Goal: Use online tool/utility: Utilize a website feature to perform a specific function

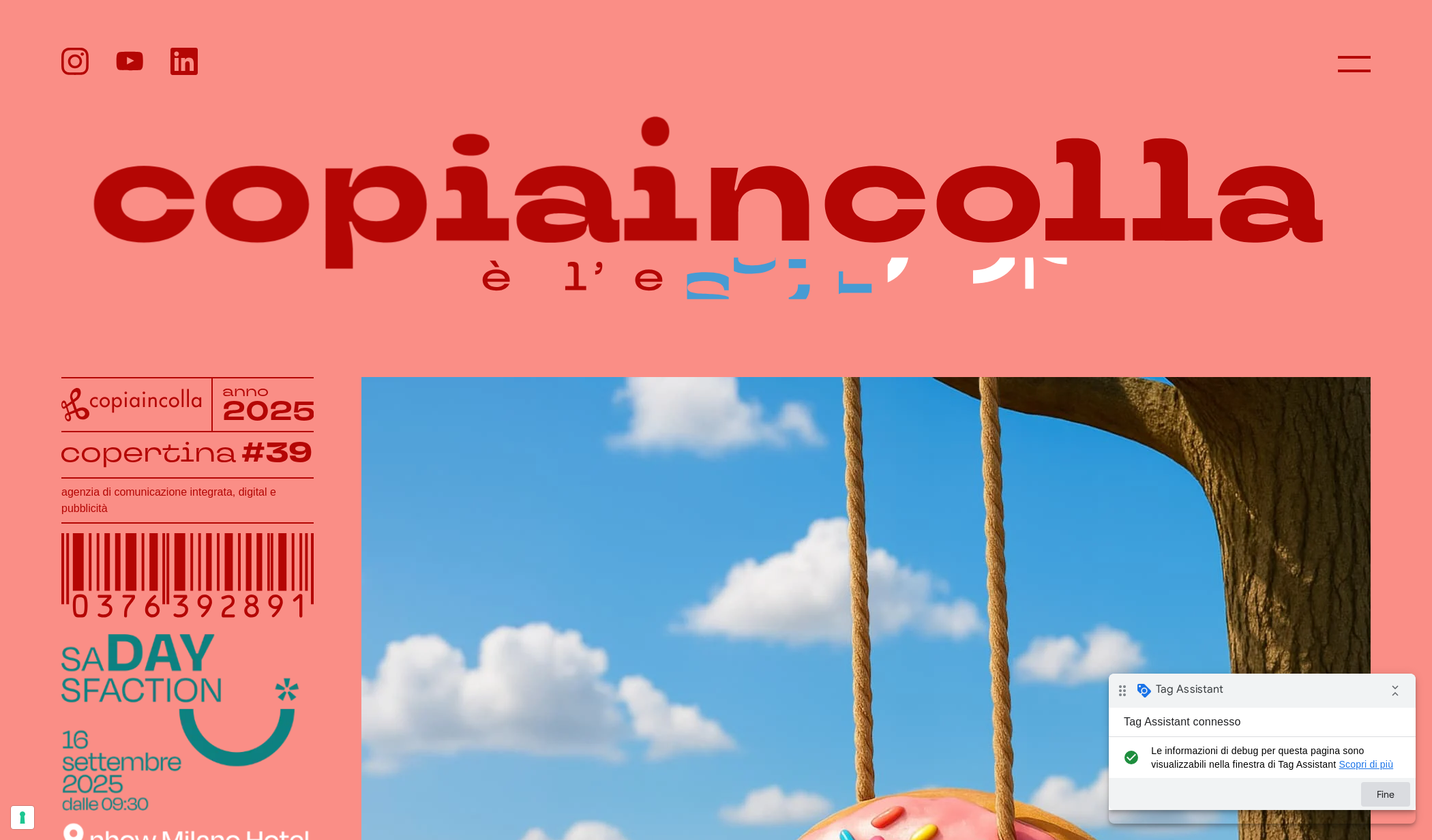
click at [1389, 804] on button "Fine" at bounding box center [1385, 795] width 49 height 25
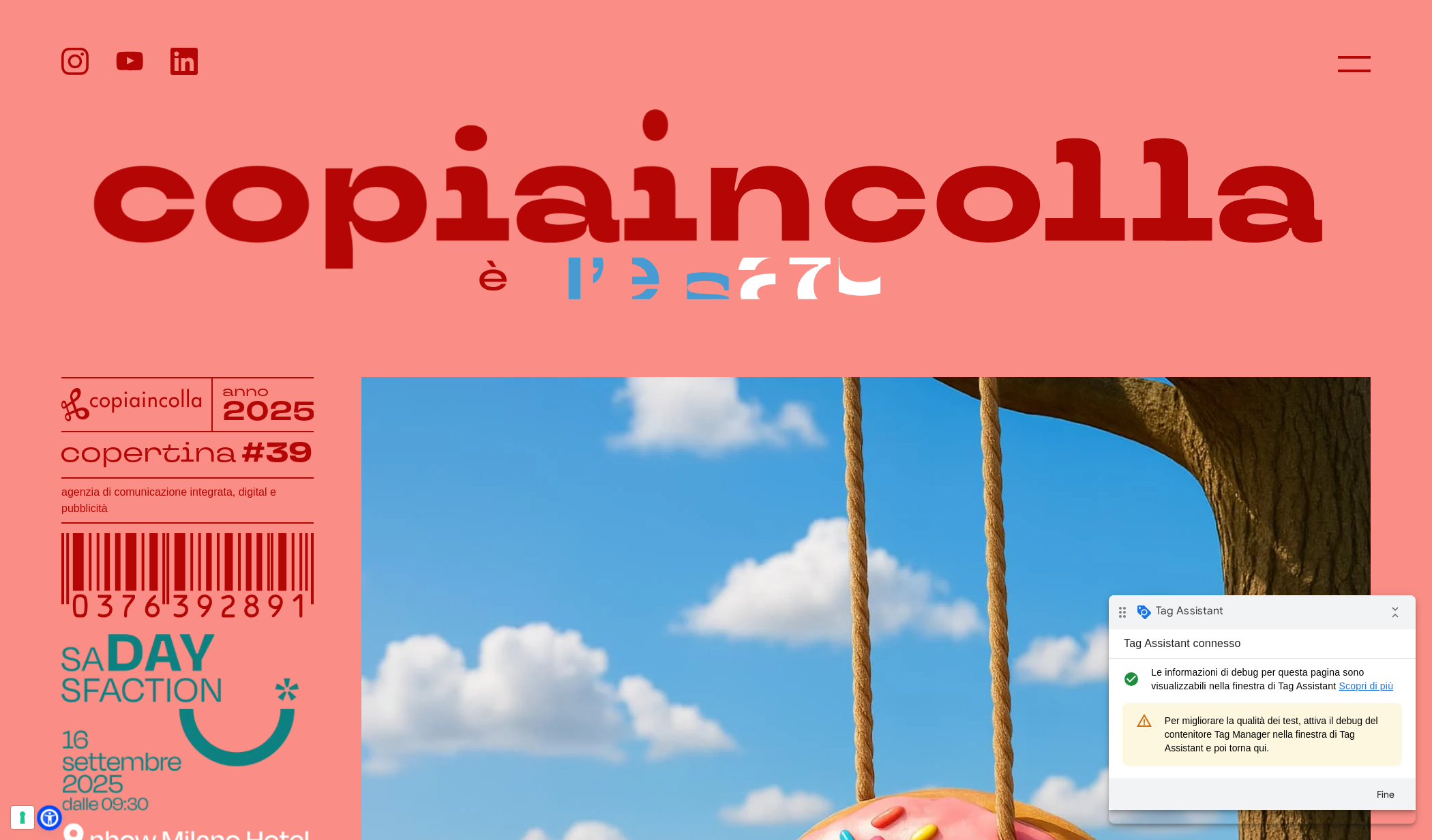
click at [53, 812] on icon at bounding box center [49, 818] width 14 height 14
select select "it"
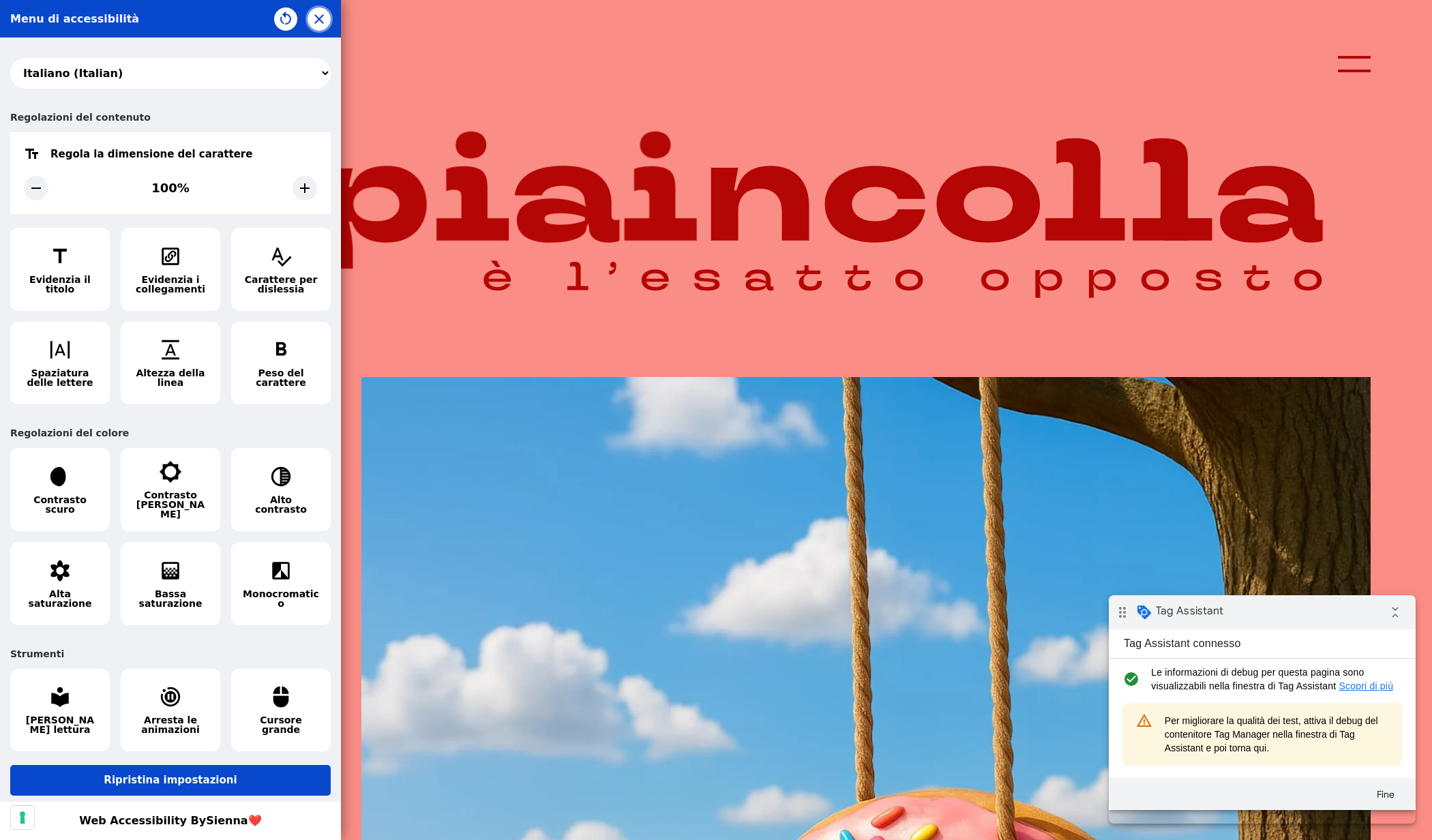
click at [316, 22] on icon "button" at bounding box center [319, 18] width 16 height 16
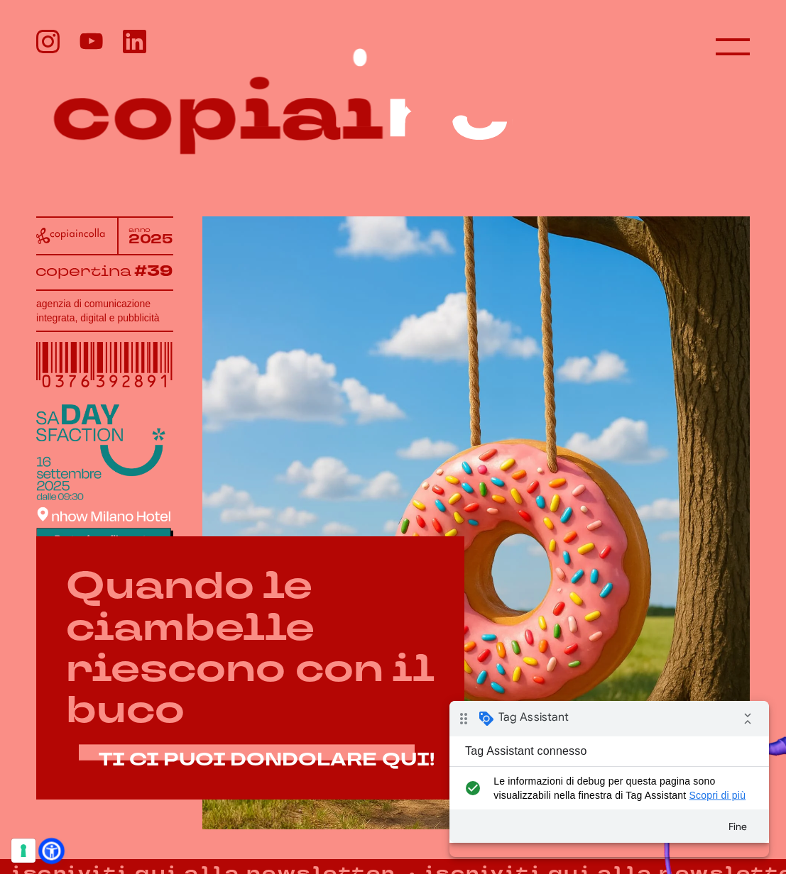
click at [54, 853] on icon at bounding box center [51, 851] width 15 height 15
select select "it"
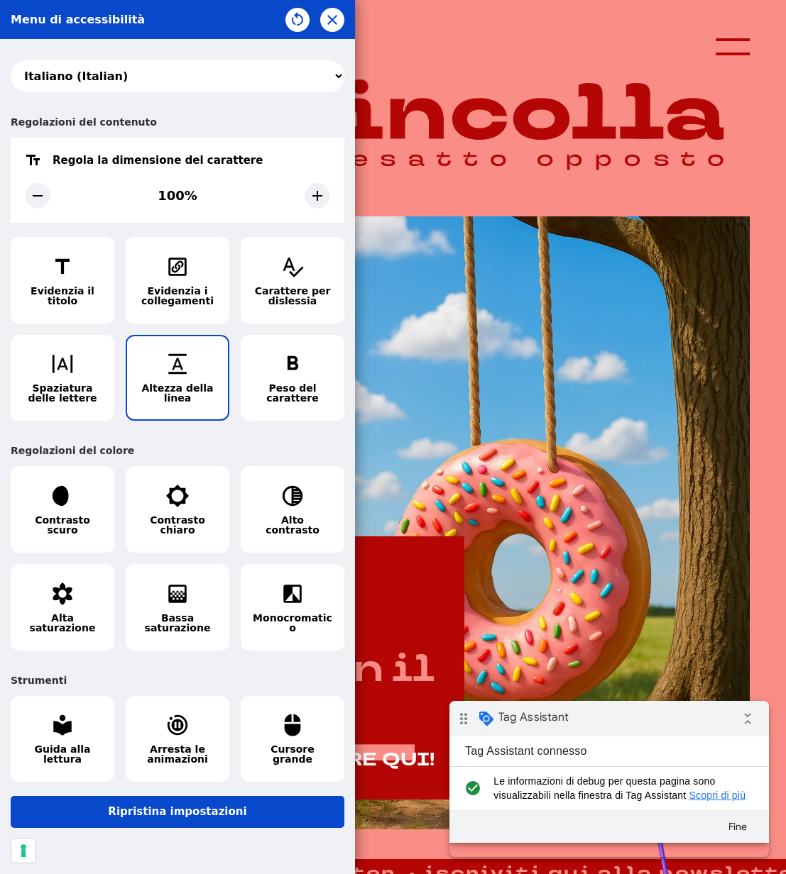
click at [189, 375] on button "Altezza della linea" at bounding box center [178, 378] width 104 height 87
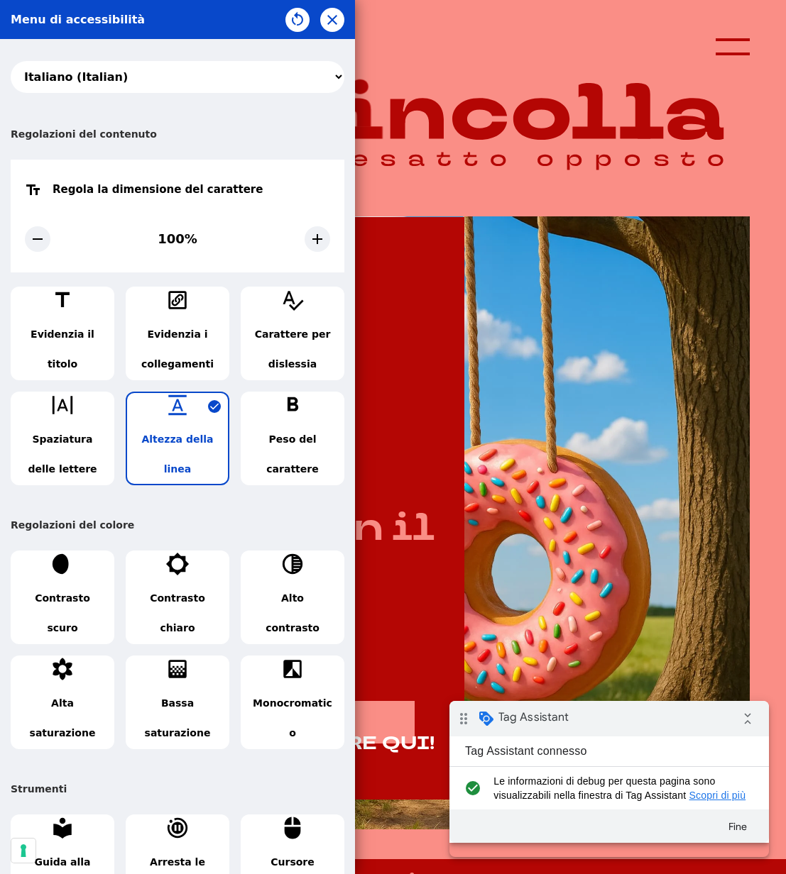
click at [172, 456] on span "Altezza della linea" at bounding box center [177, 454] width 79 height 60
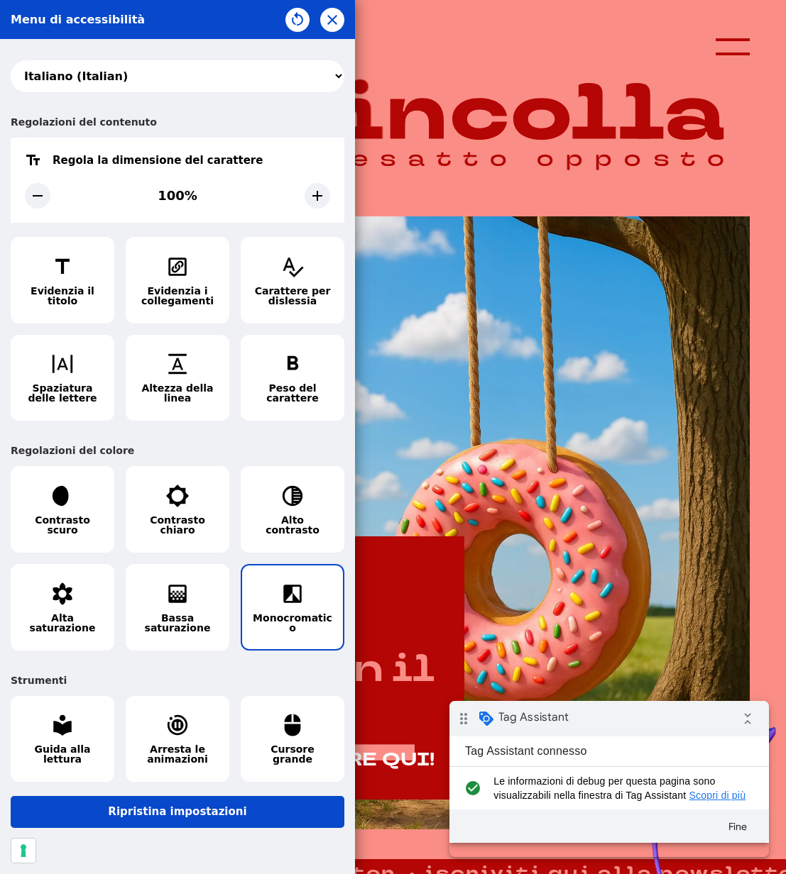
click at [277, 615] on span "Monocromatico" at bounding box center [292, 623] width 79 height 20
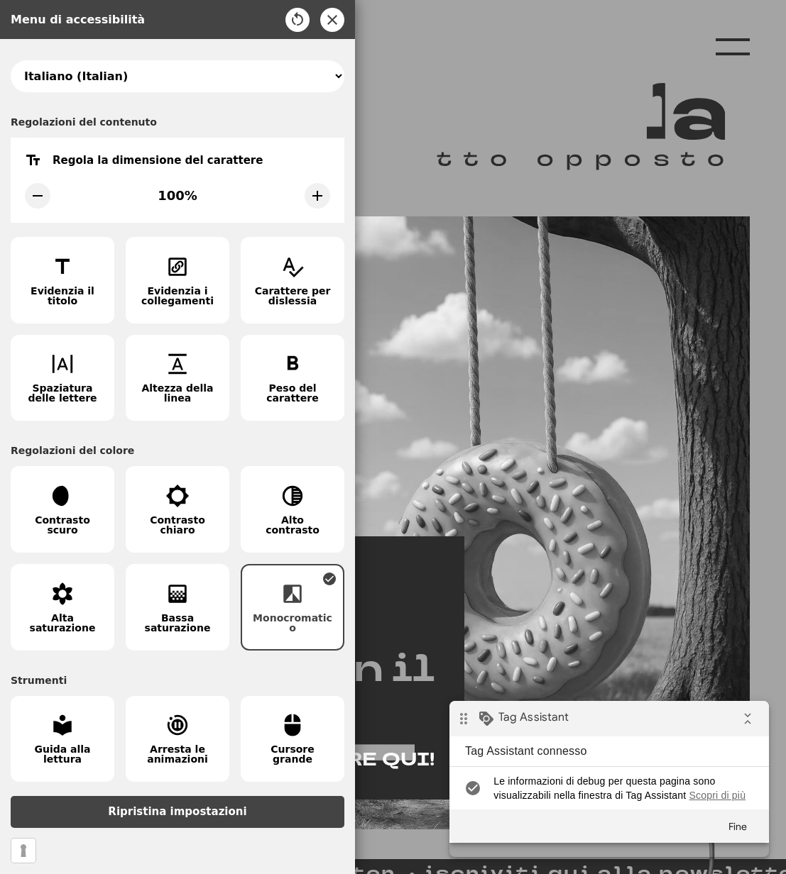
click at [278, 615] on span "Monocromatico" at bounding box center [292, 623] width 79 height 20
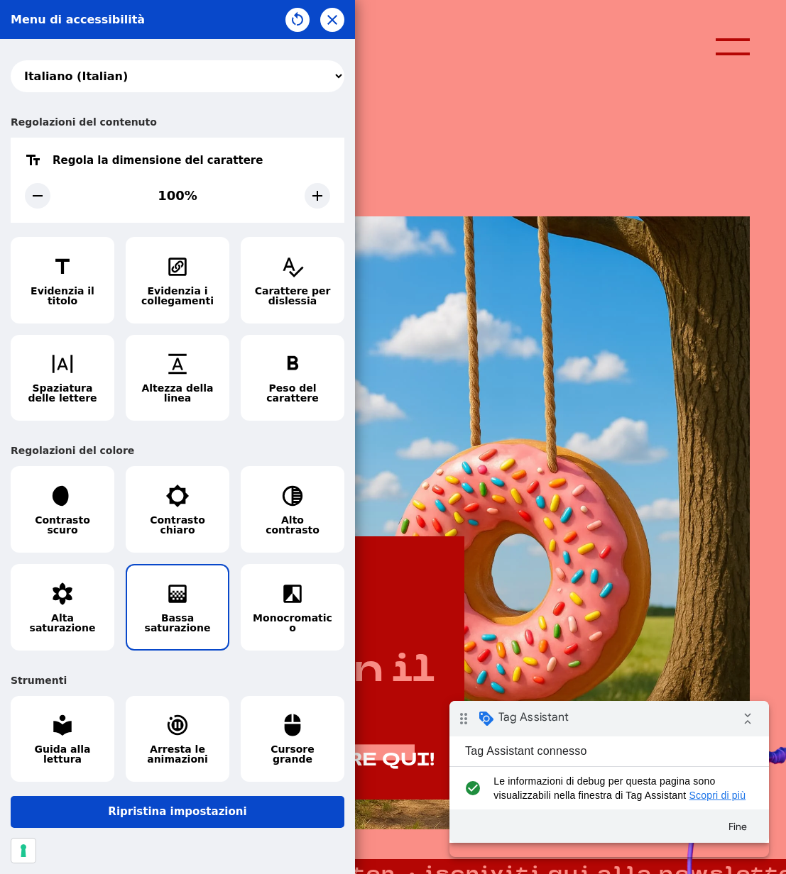
click at [165, 594] on icon "button" at bounding box center [177, 594] width 24 height 24
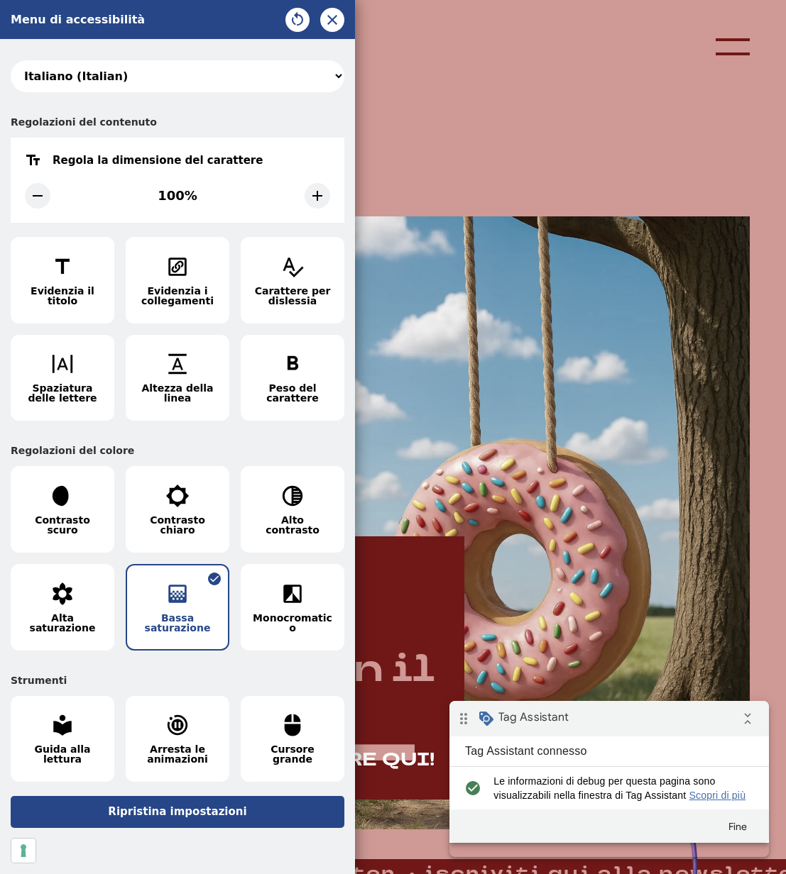
click at [165, 594] on icon "button" at bounding box center [177, 594] width 24 height 24
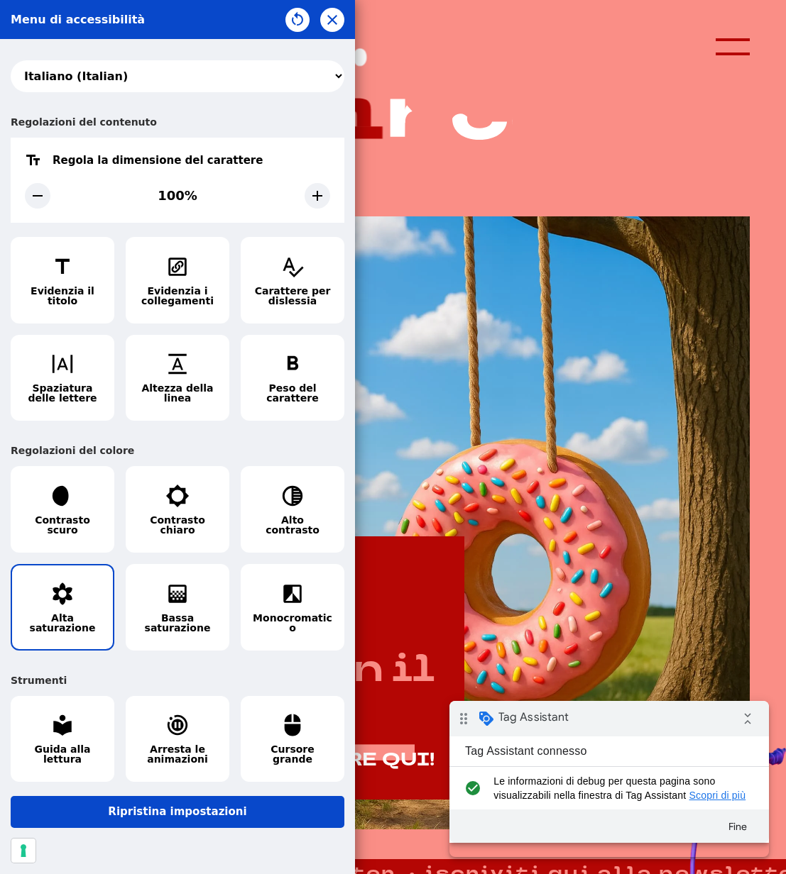
click at [71, 613] on span "Alta saturazione" at bounding box center [62, 623] width 79 height 20
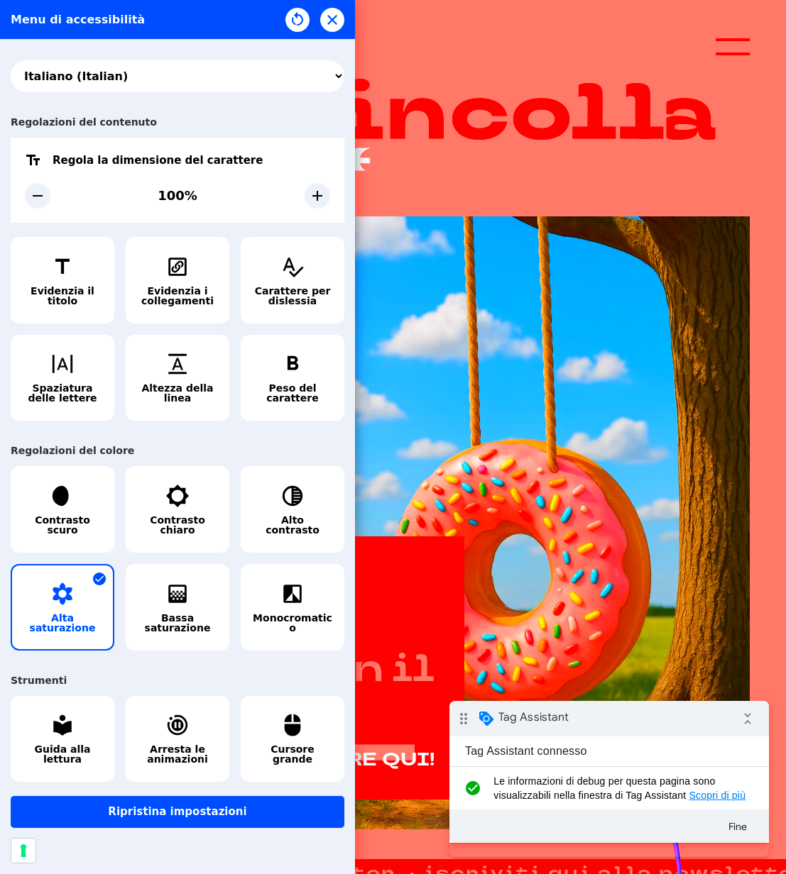
click at [71, 613] on span "Alta saturazione" at bounding box center [62, 623] width 79 height 20
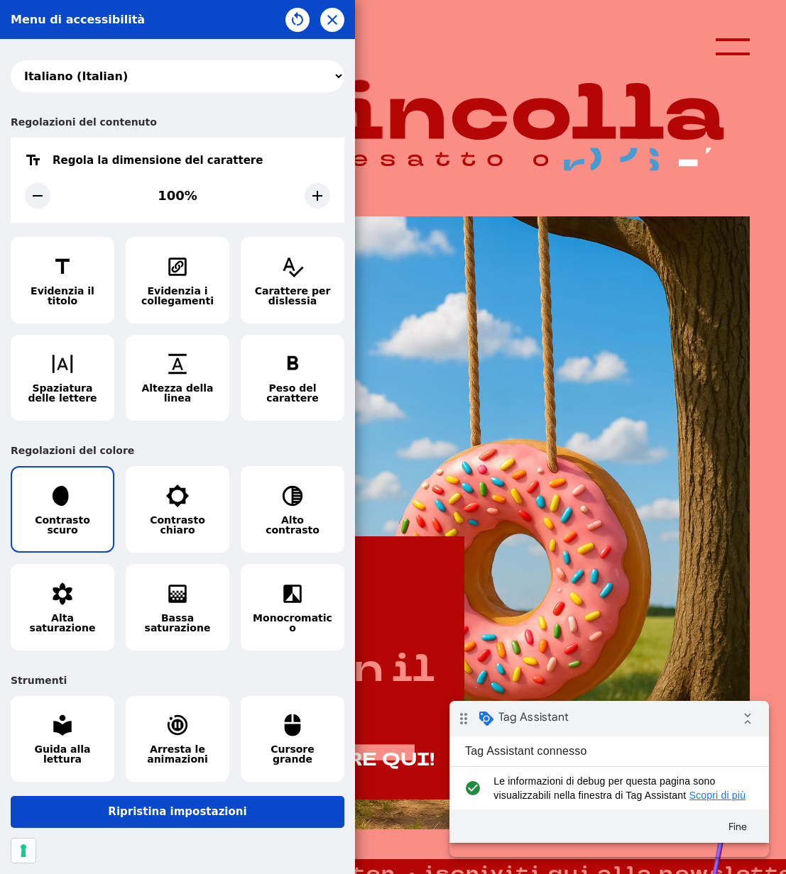
click at [57, 526] on span "Contrasto scuro" at bounding box center [62, 525] width 79 height 20
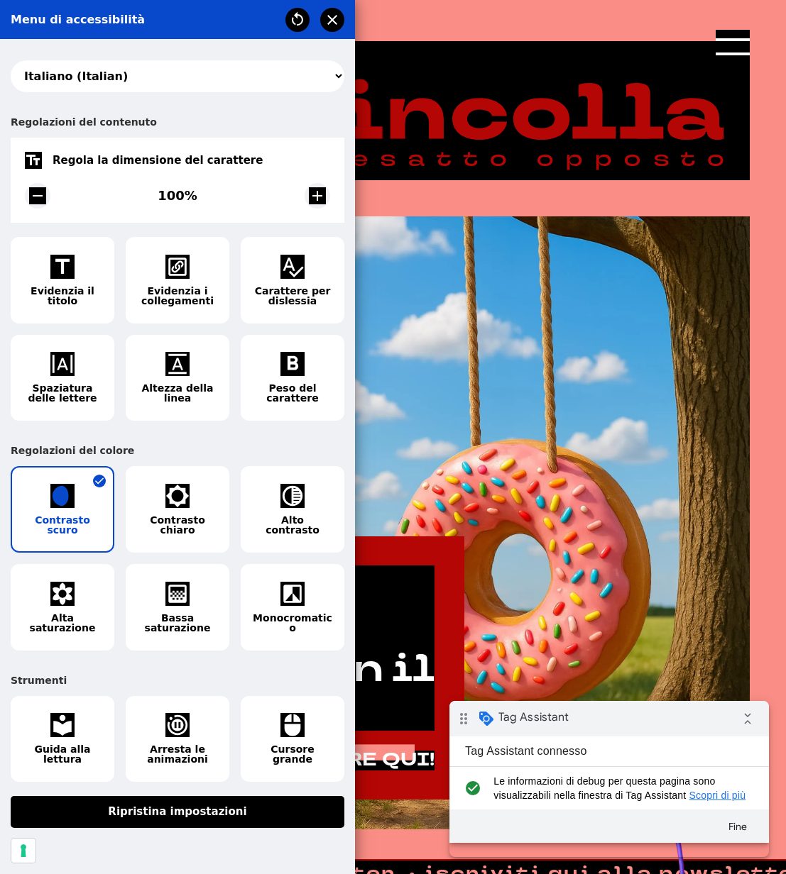
click at [57, 526] on span "Contrasto scuro" at bounding box center [62, 525] width 79 height 20
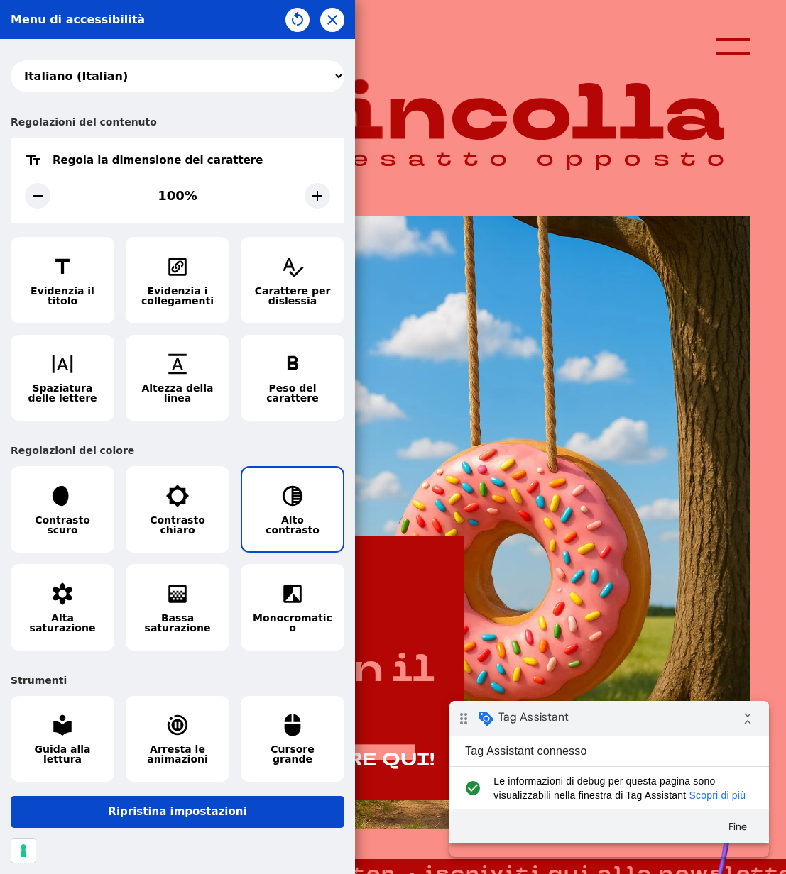
click at [276, 515] on span "Alto contrasto" at bounding box center [292, 525] width 79 height 20
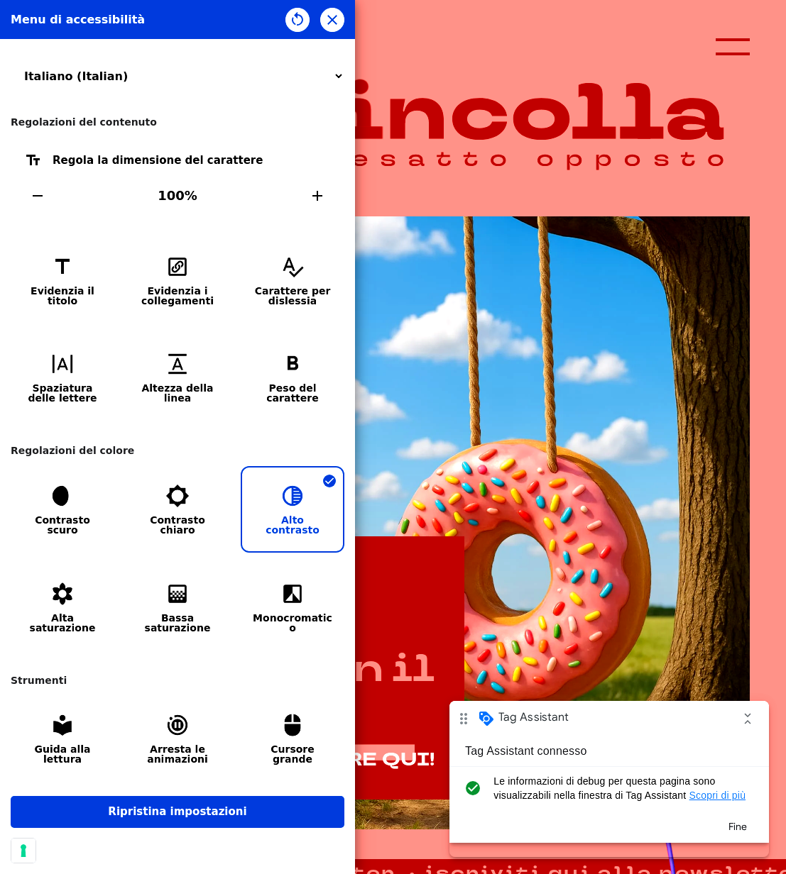
click at [276, 515] on span "Alto contrasto" at bounding box center [292, 525] width 79 height 20
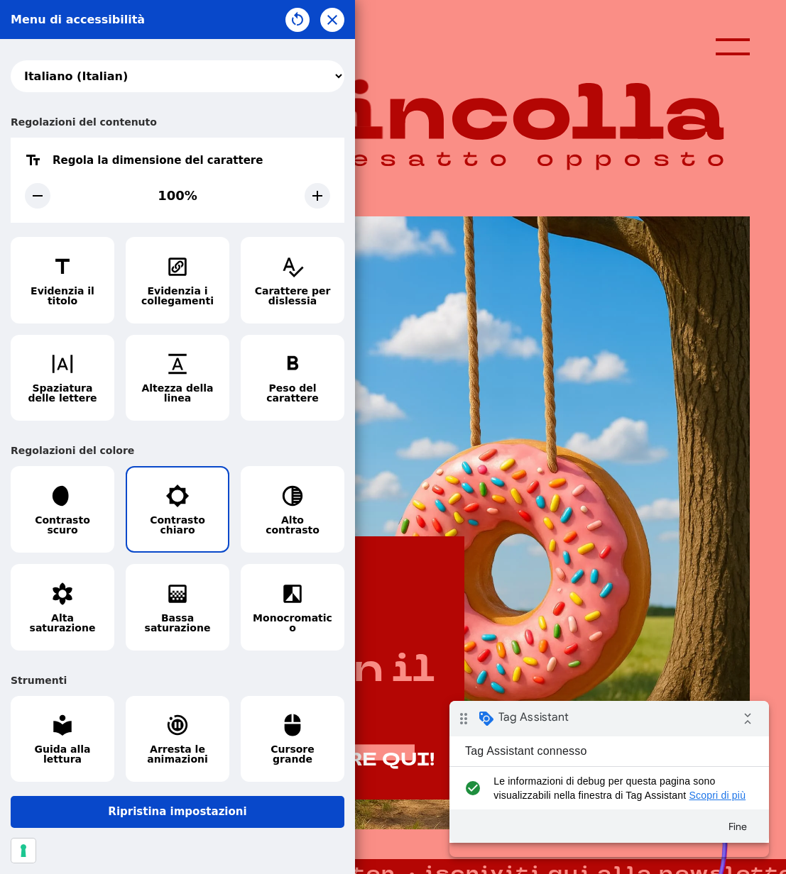
click at [183, 515] on span "Contrasto chiaro" at bounding box center [177, 525] width 79 height 20
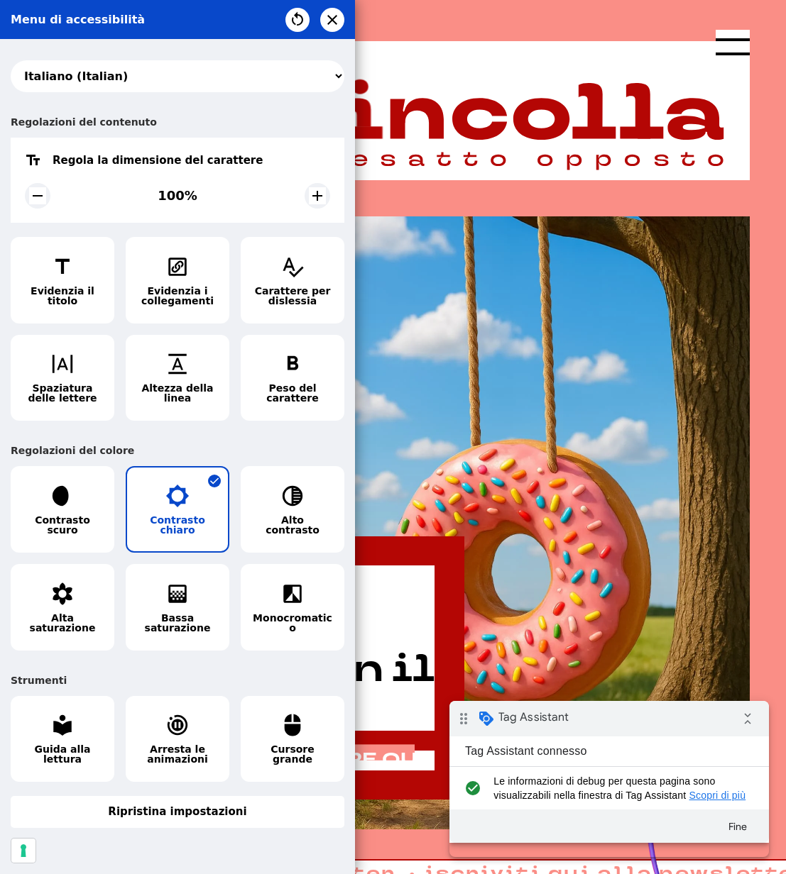
click at [183, 515] on span "Contrasto chiaro" at bounding box center [177, 525] width 79 height 20
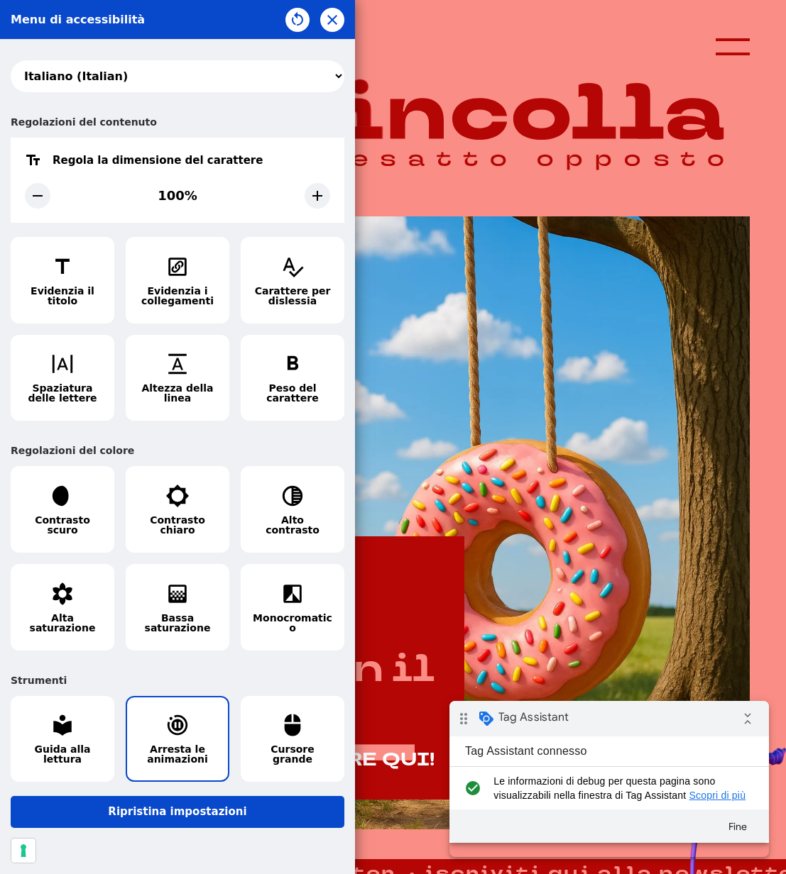
click at [168, 717] on icon "button" at bounding box center [177, 725] width 24 height 24
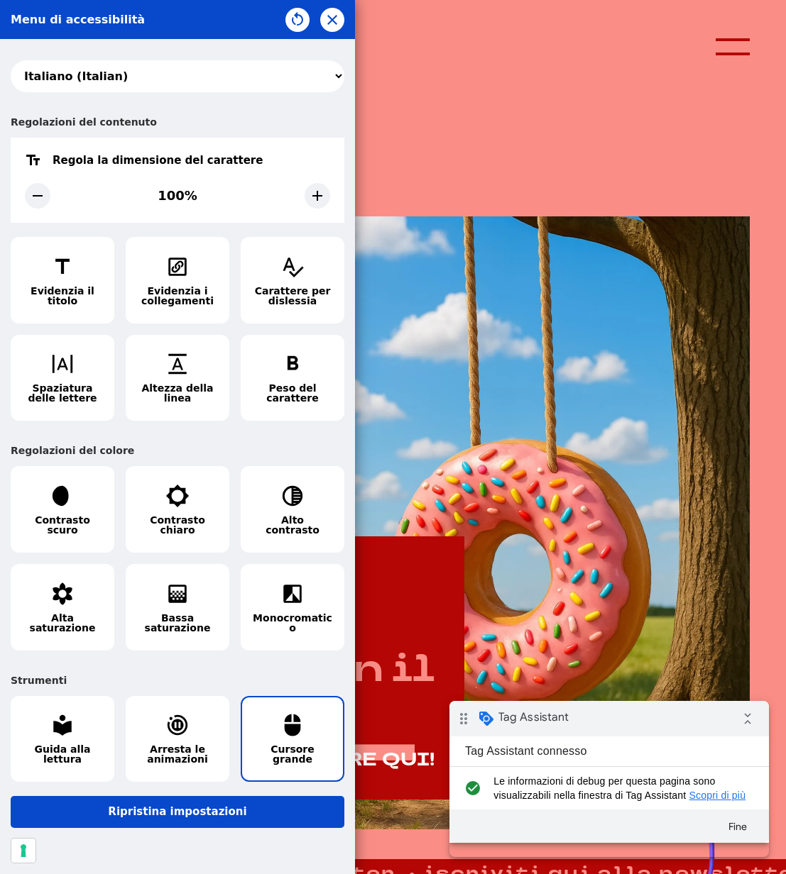
click at [285, 720] on icon "button" at bounding box center [293, 726] width 16 height 22
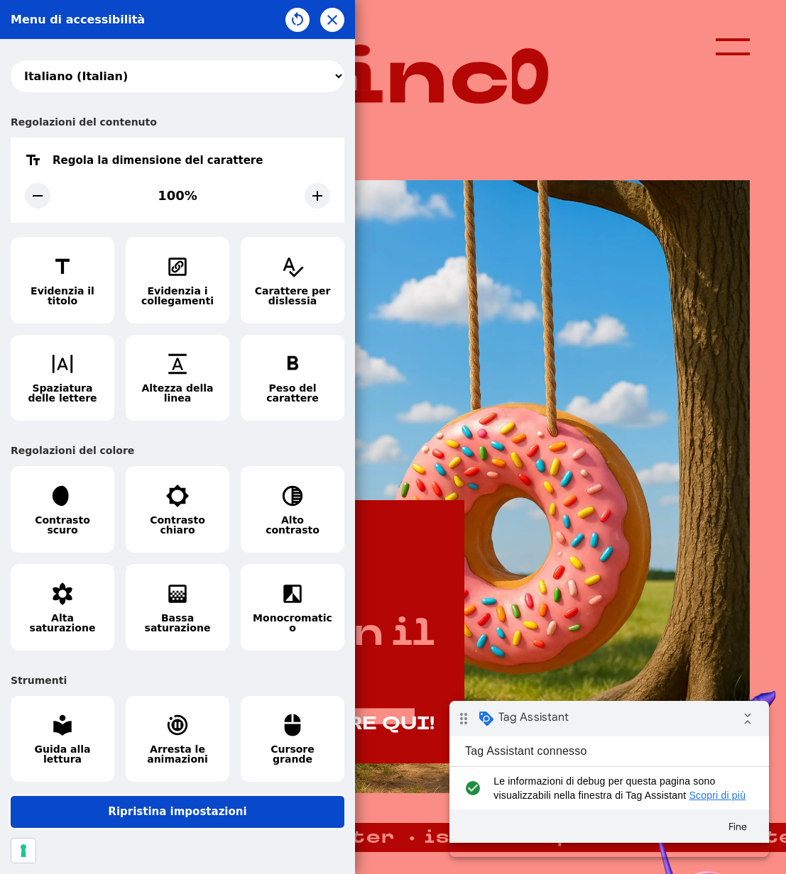
click at [169, 796] on button "Ripristina impostazioni" at bounding box center [178, 812] width 334 height 32
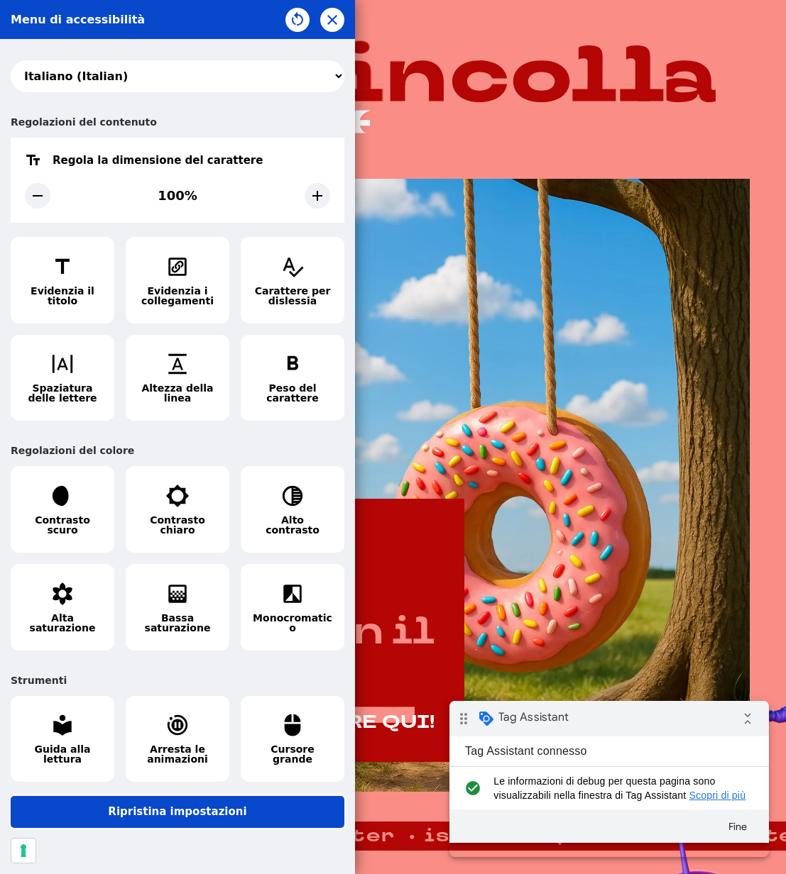
scroll to position [38, 0]
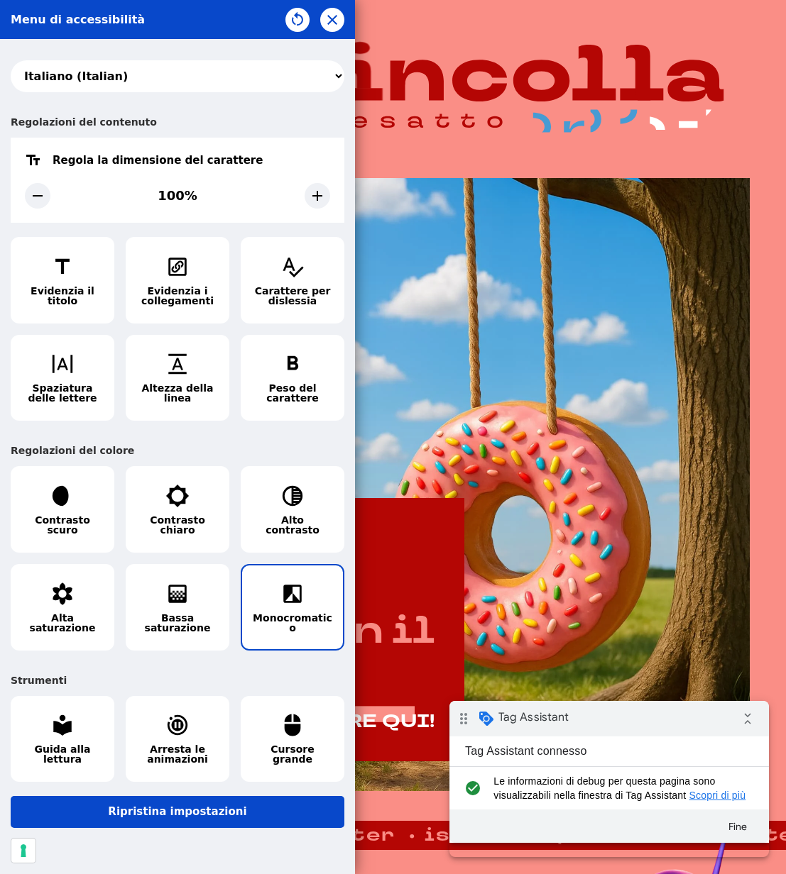
click at [302, 591] on button "Monocromatico" at bounding box center [293, 607] width 104 height 87
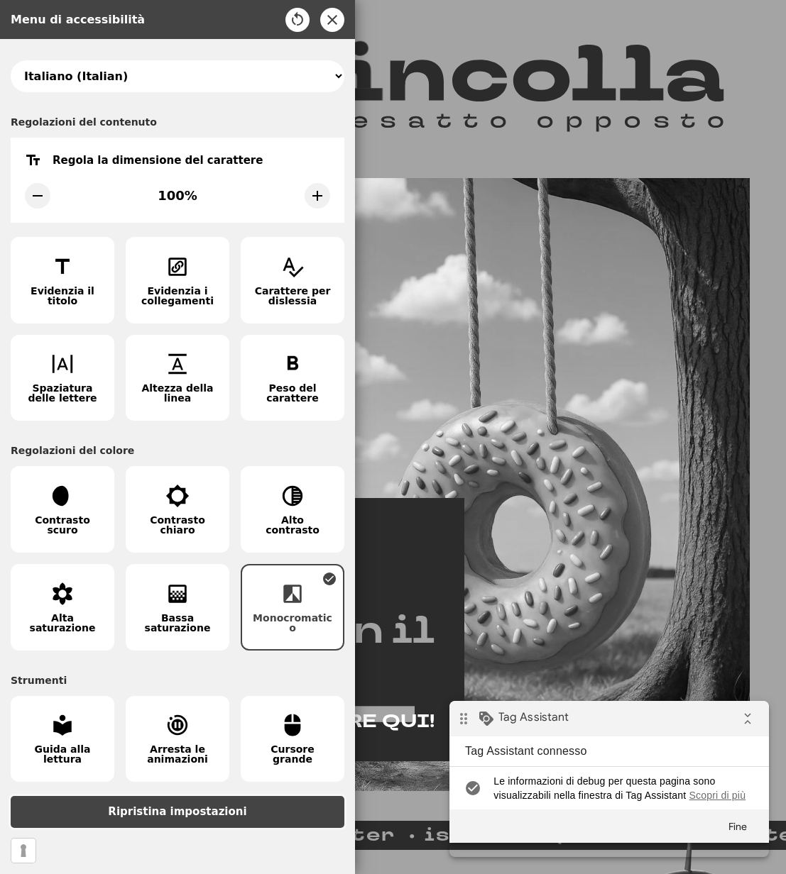
click at [192, 799] on button "Ripristina impostazioni" at bounding box center [178, 812] width 334 height 32
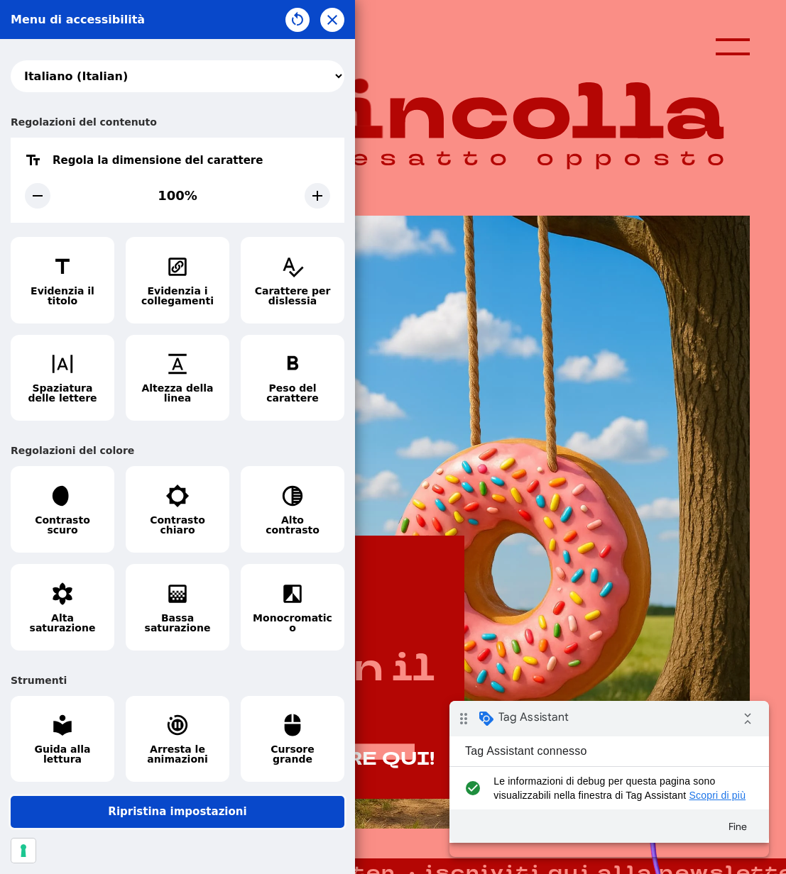
scroll to position [0, 0]
click at [297, 18] on icon "button" at bounding box center [297, 17] width 11 height 13
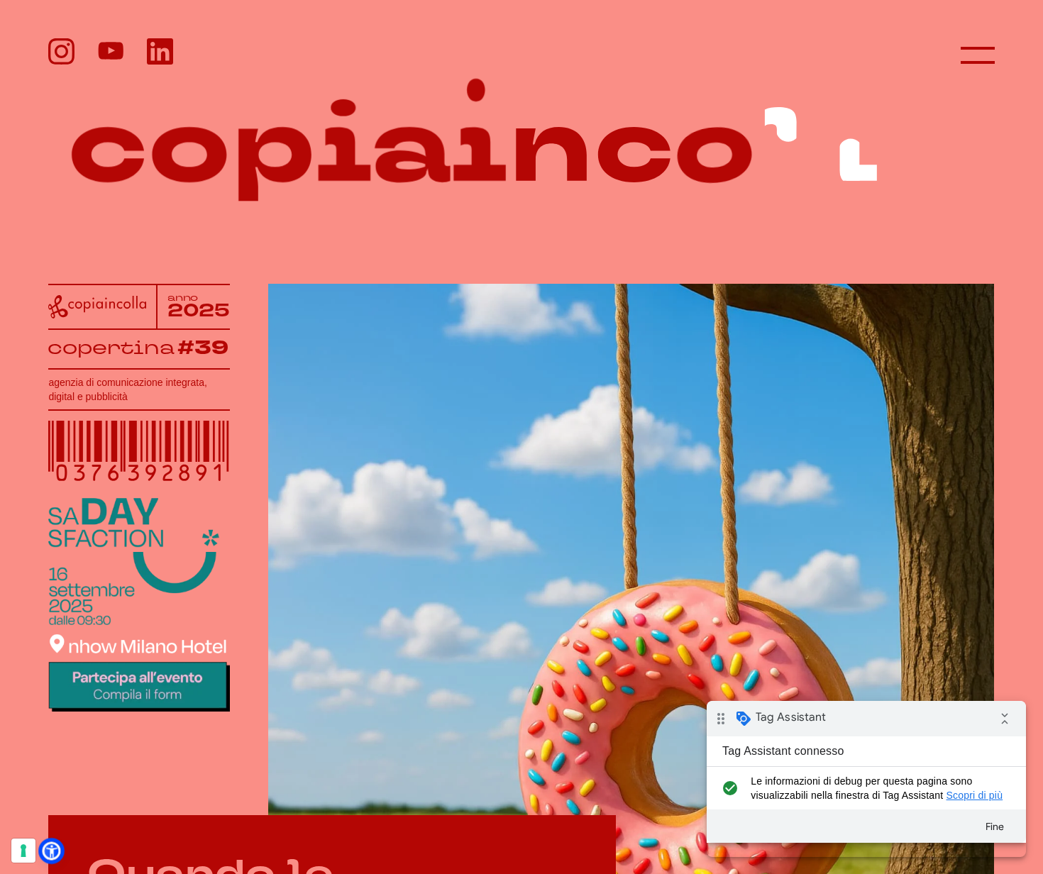
click at [53, 853] on icon at bounding box center [51, 851] width 15 height 15
select select "it"
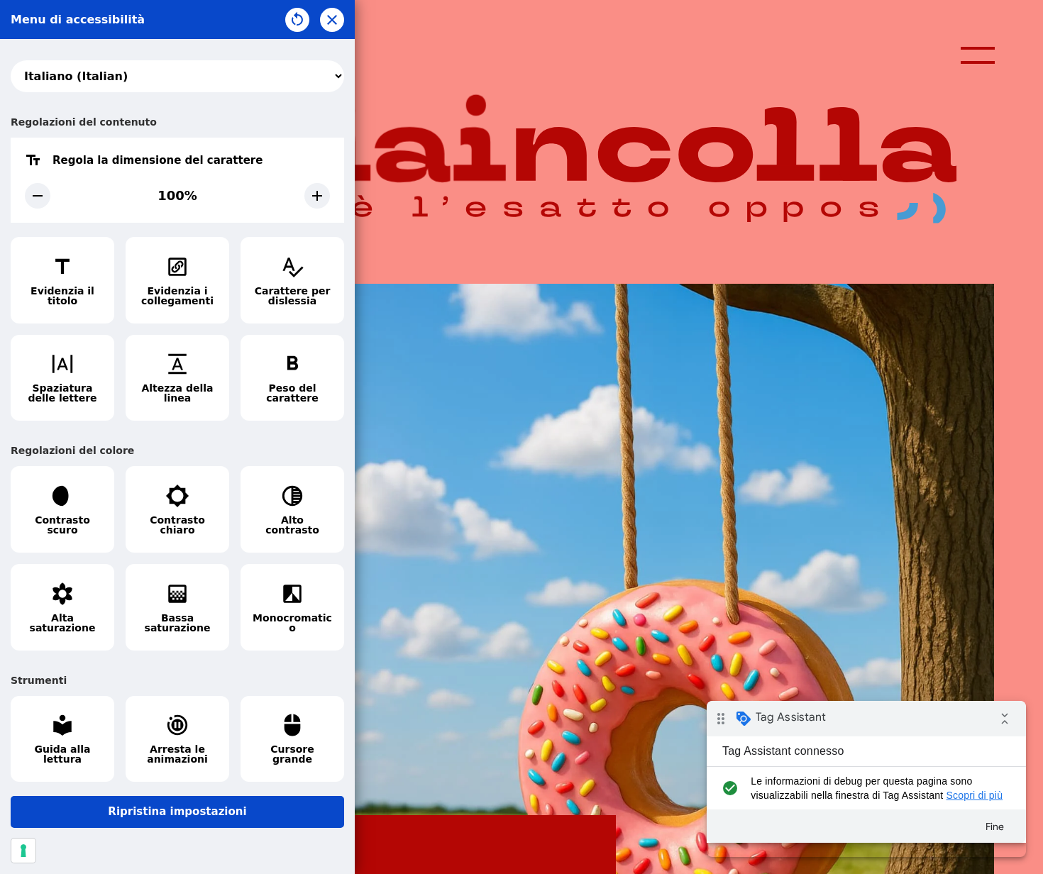
click at [321, 75] on select "አማርኛ (Amharic) العربية (Arabic) български (Bulgarian) বাংলা (Bengali) Català (C…" at bounding box center [178, 76] width 334 height 32
click at [320, 112] on div "Regolazioni del contenuto" at bounding box center [178, 121] width 334 height 31
click at [329, 27] on icon "button" at bounding box center [332, 19] width 17 height 17
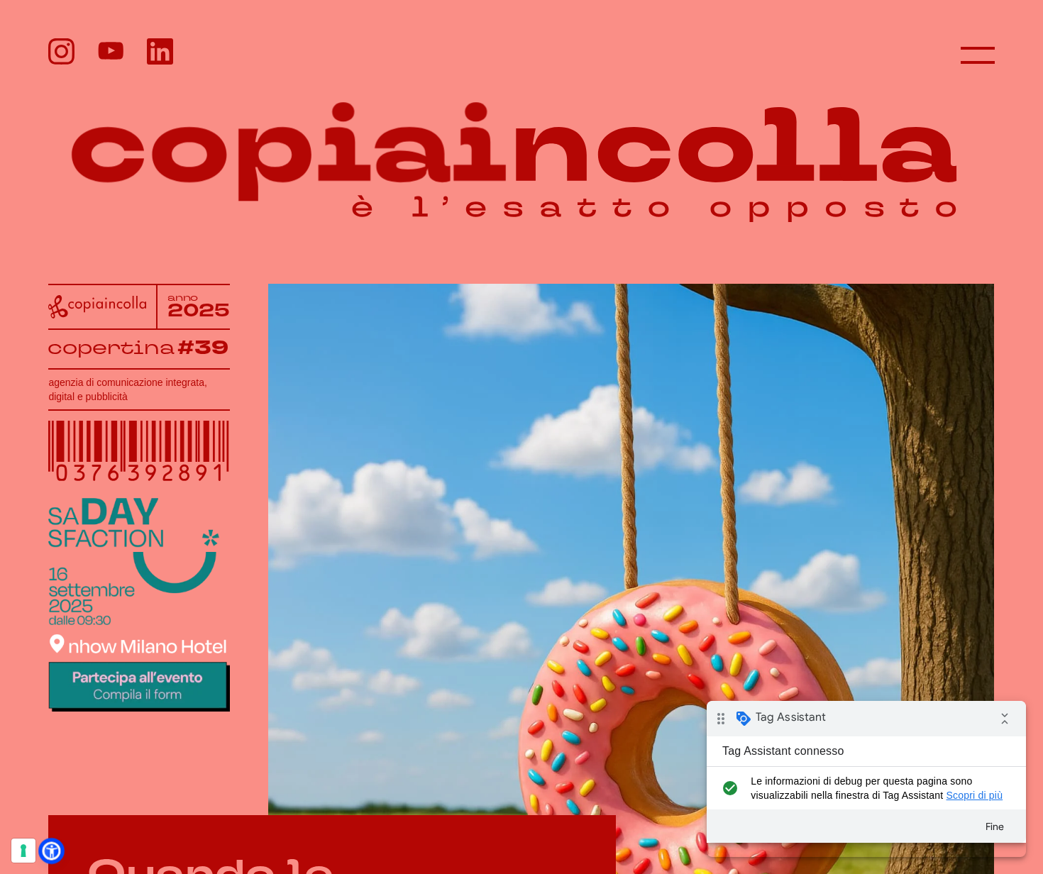
click at [57, 847] on icon at bounding box center [51, 851] width 15 height 15
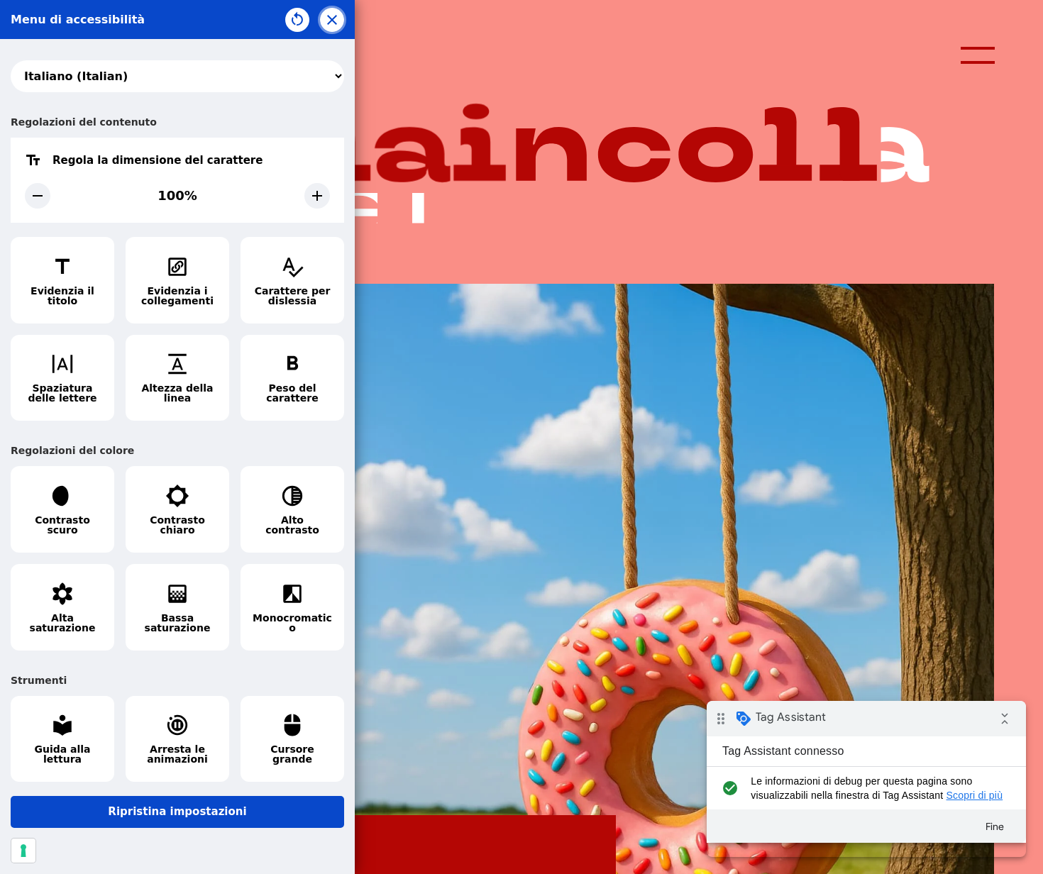
click at [329, 13] on icon "button" at bounding box center [332, 19] width 17 height 17
